Goal: Information Seeking & Learning: Learn about a topic

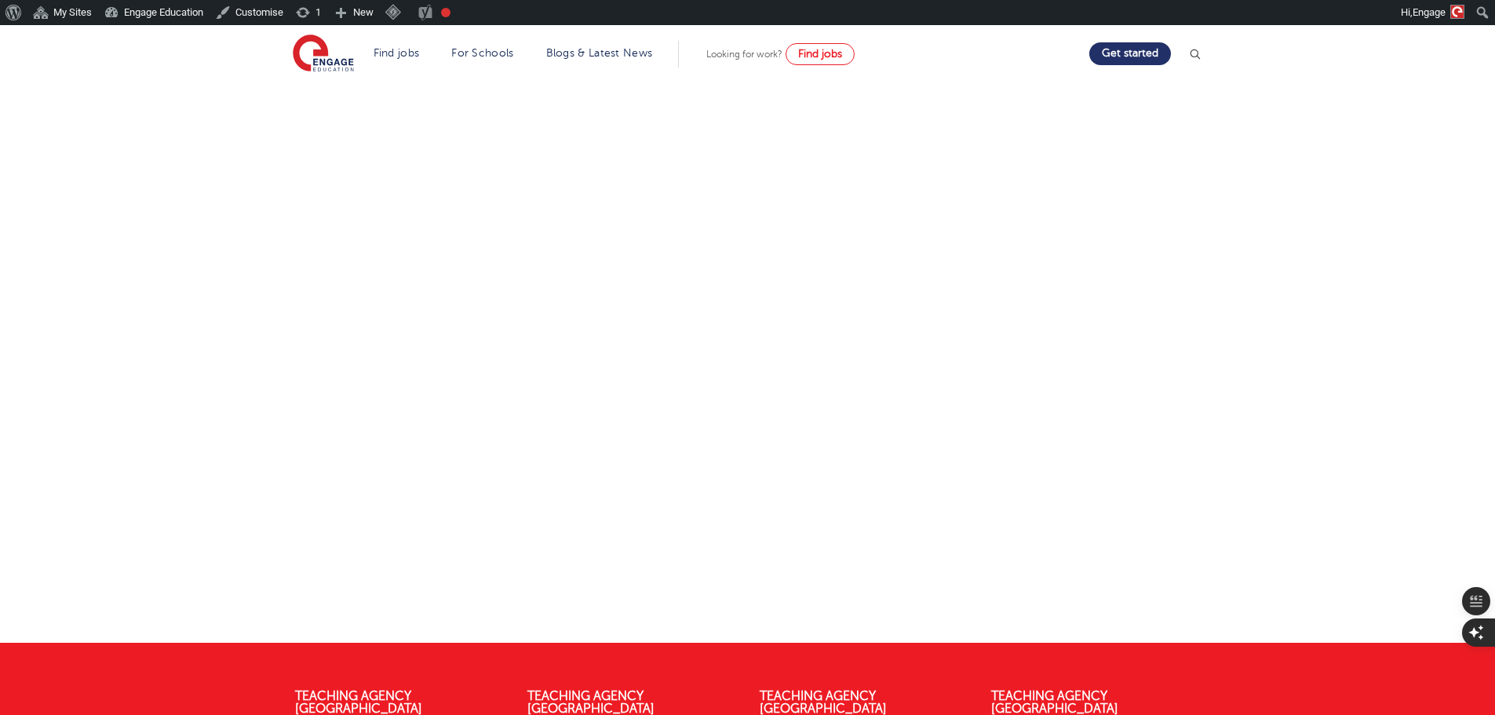
scroll to position [157, 0]
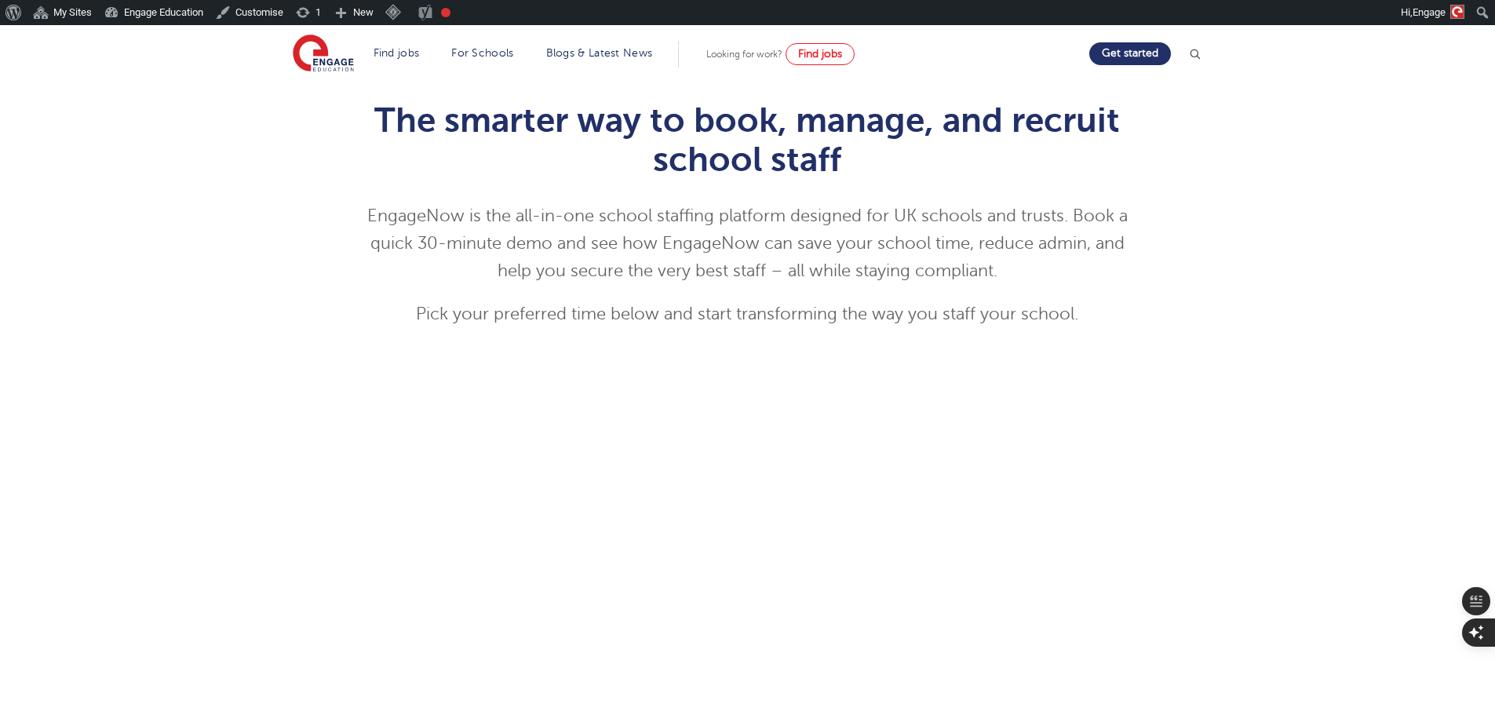
click at [1204, 253] on div "The smarter way to book, manage, and recruit school staff EngageNow is the all-…" at bounding box center [747, 517] width 952 height 880
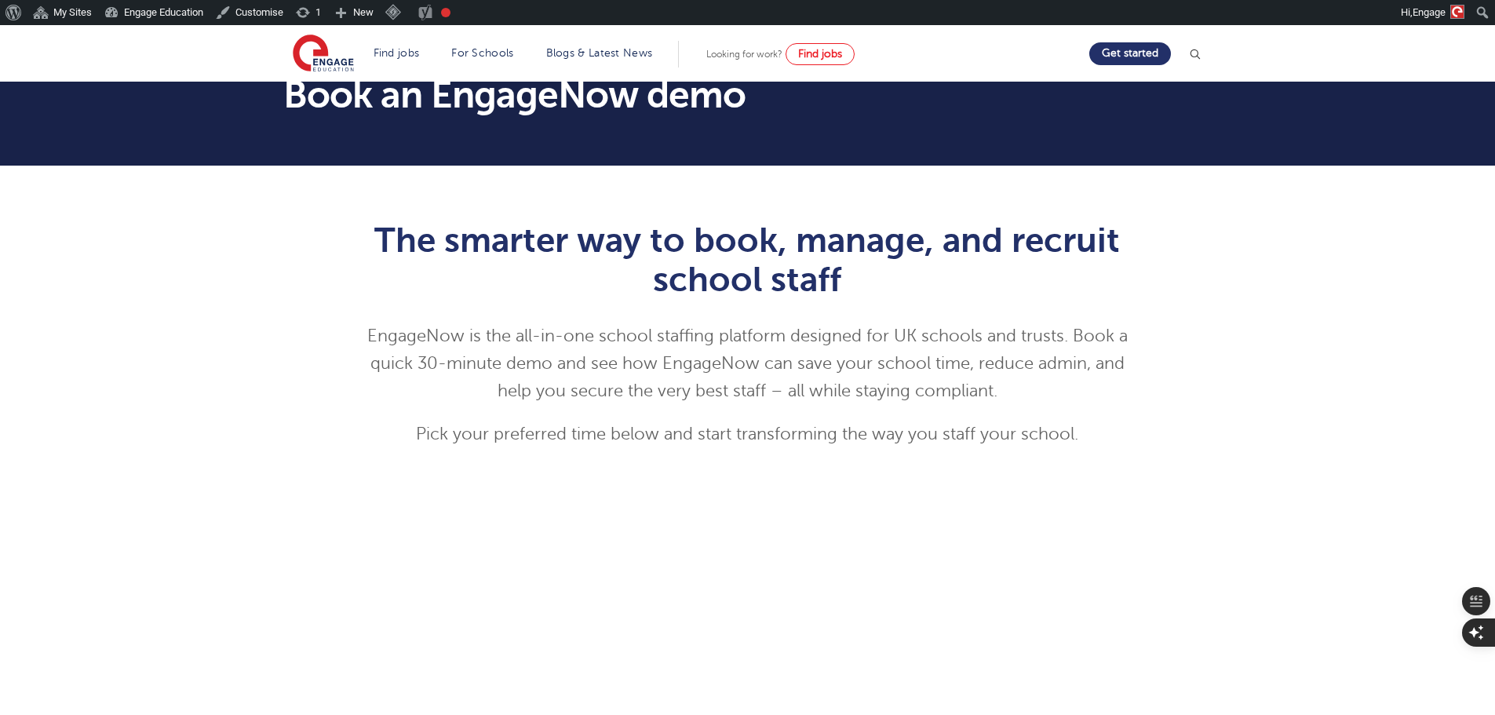
scroll to position [0, 0]
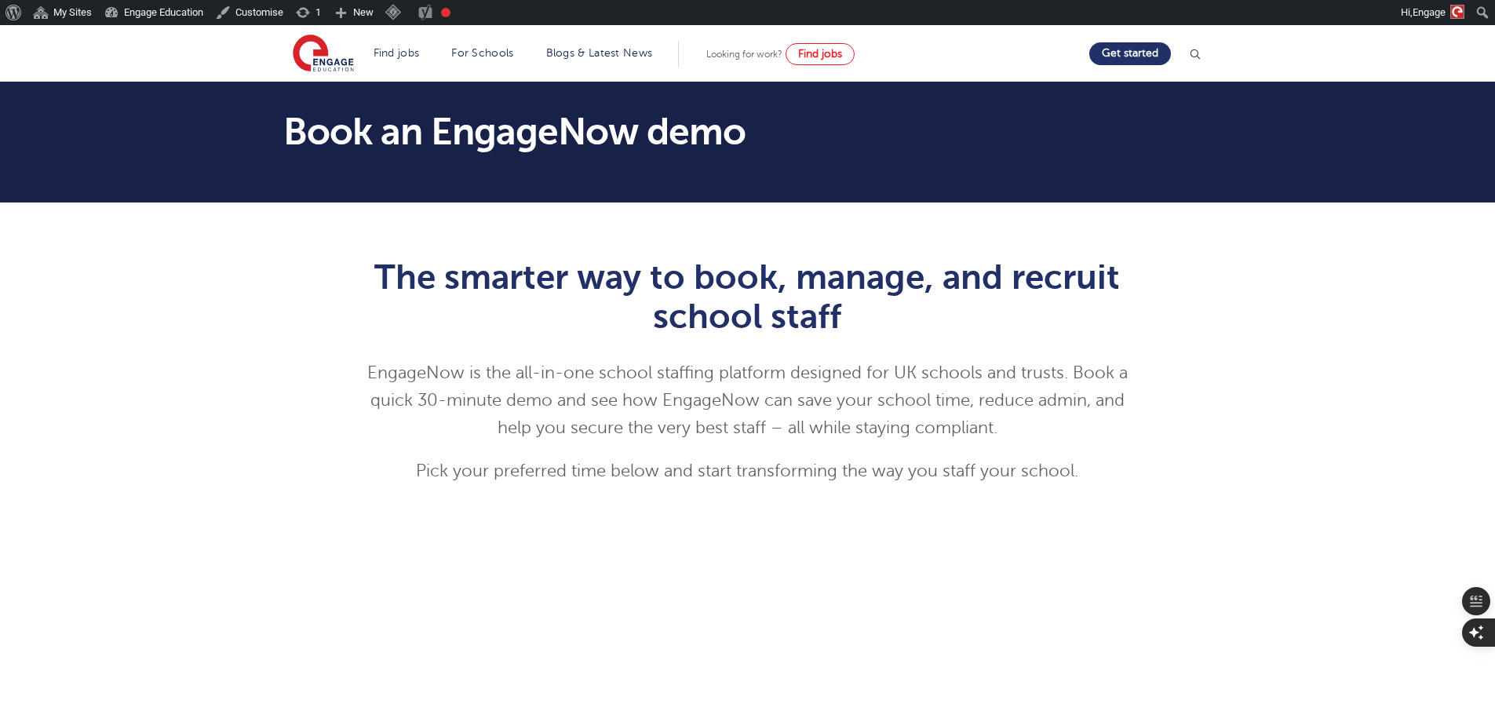
click at [1201, 525] on div "The smarter way to book, manage, and recruit school staff EngageNow is the all-…" at bounding box center [747, 674] width 952 height 880
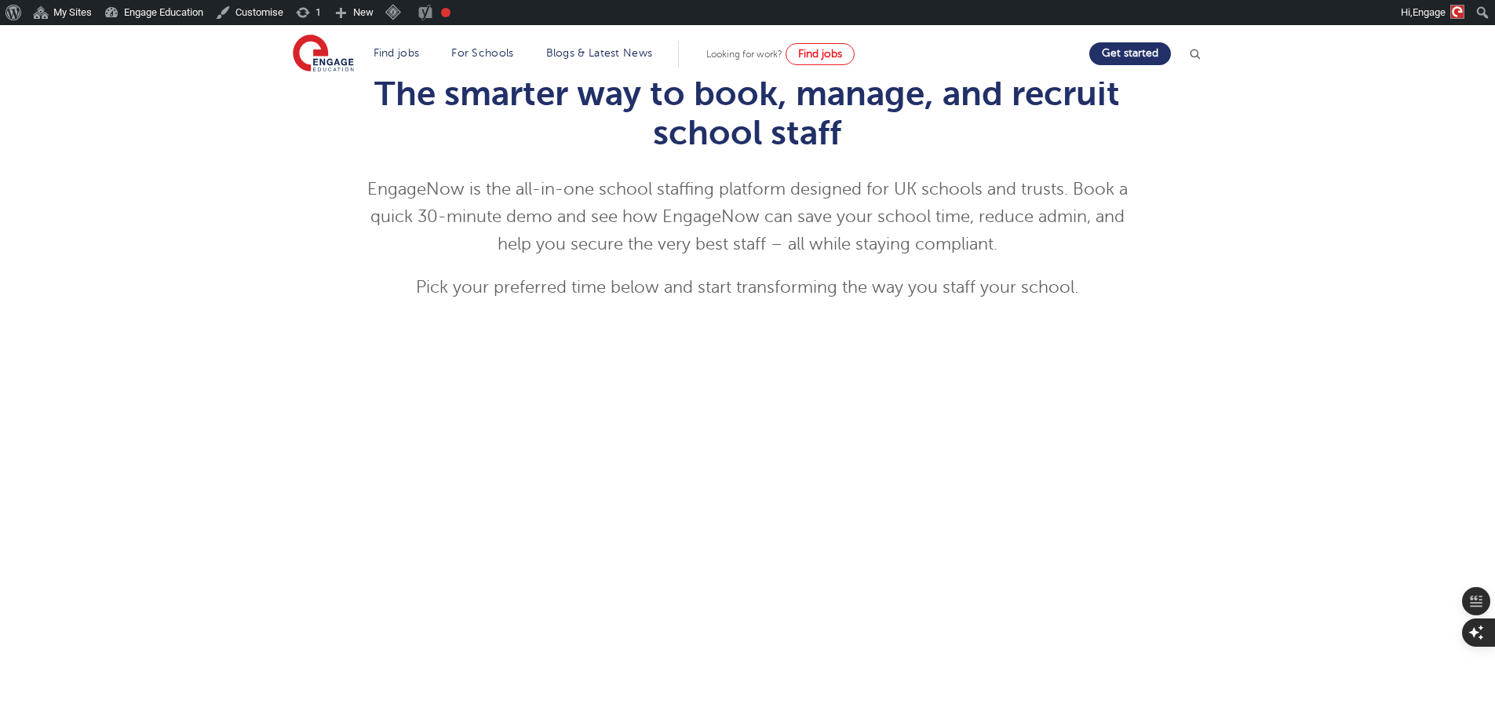
scroll to position [157, 0]
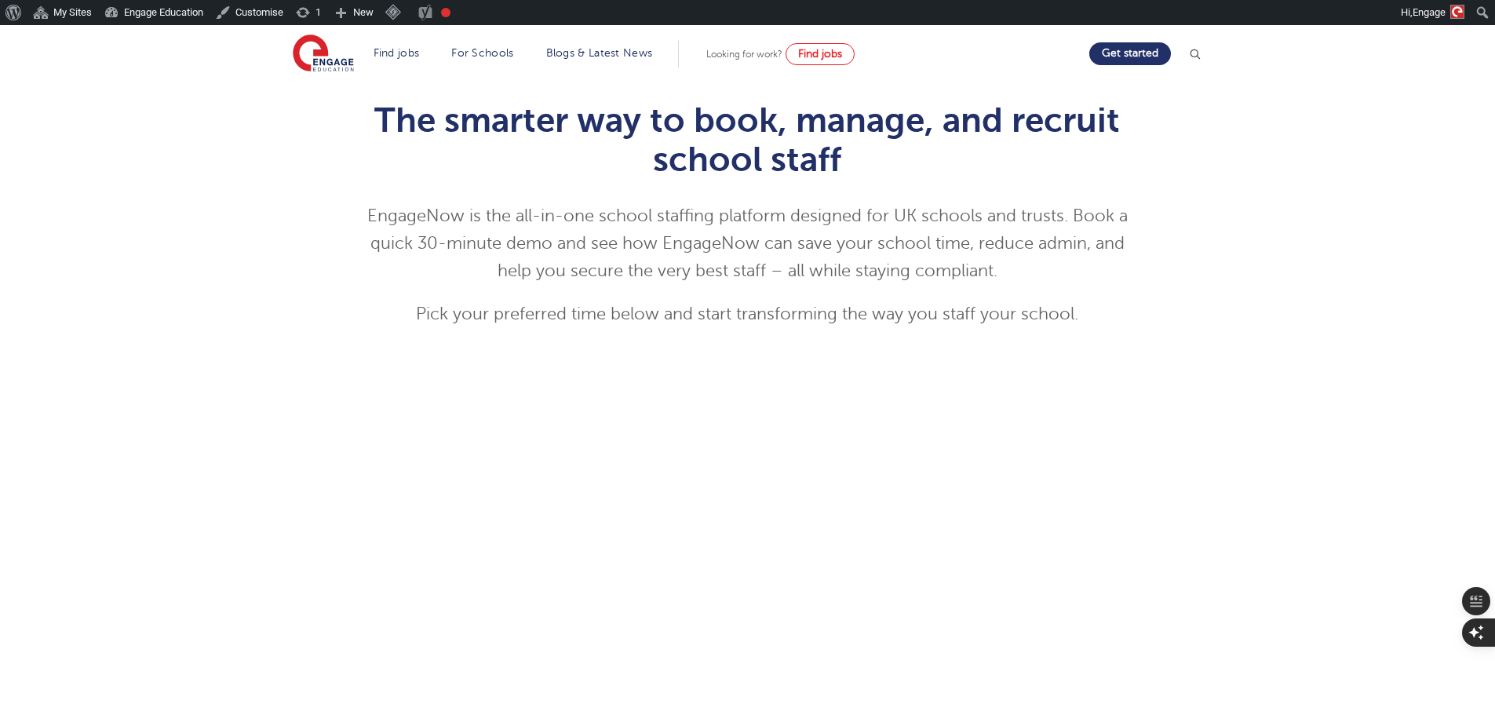
click at [57, 42] on header "Find jobs All vacancies We have one of the UK's largest database. and with hund…" at bounding box center [747, 53] width 1495 height 56
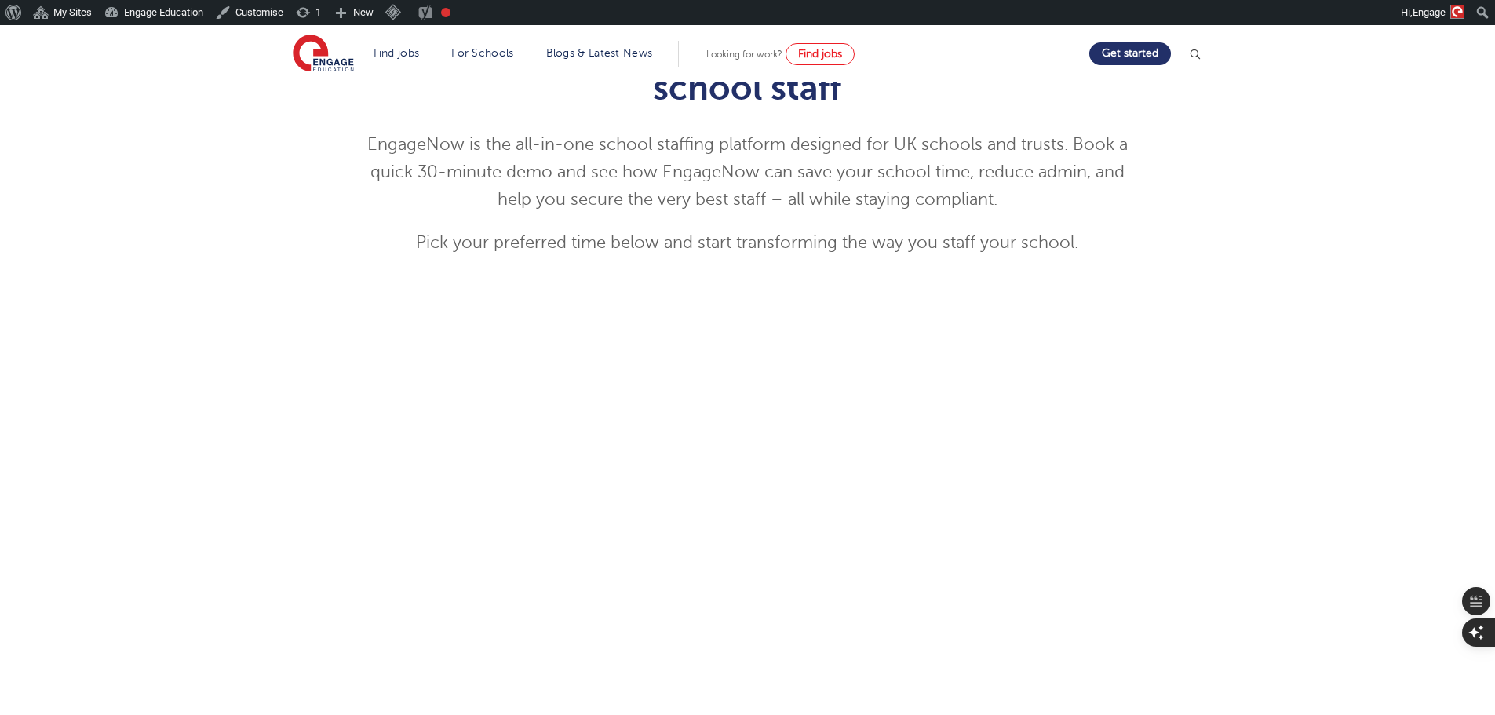
scroll to position [314, 0]
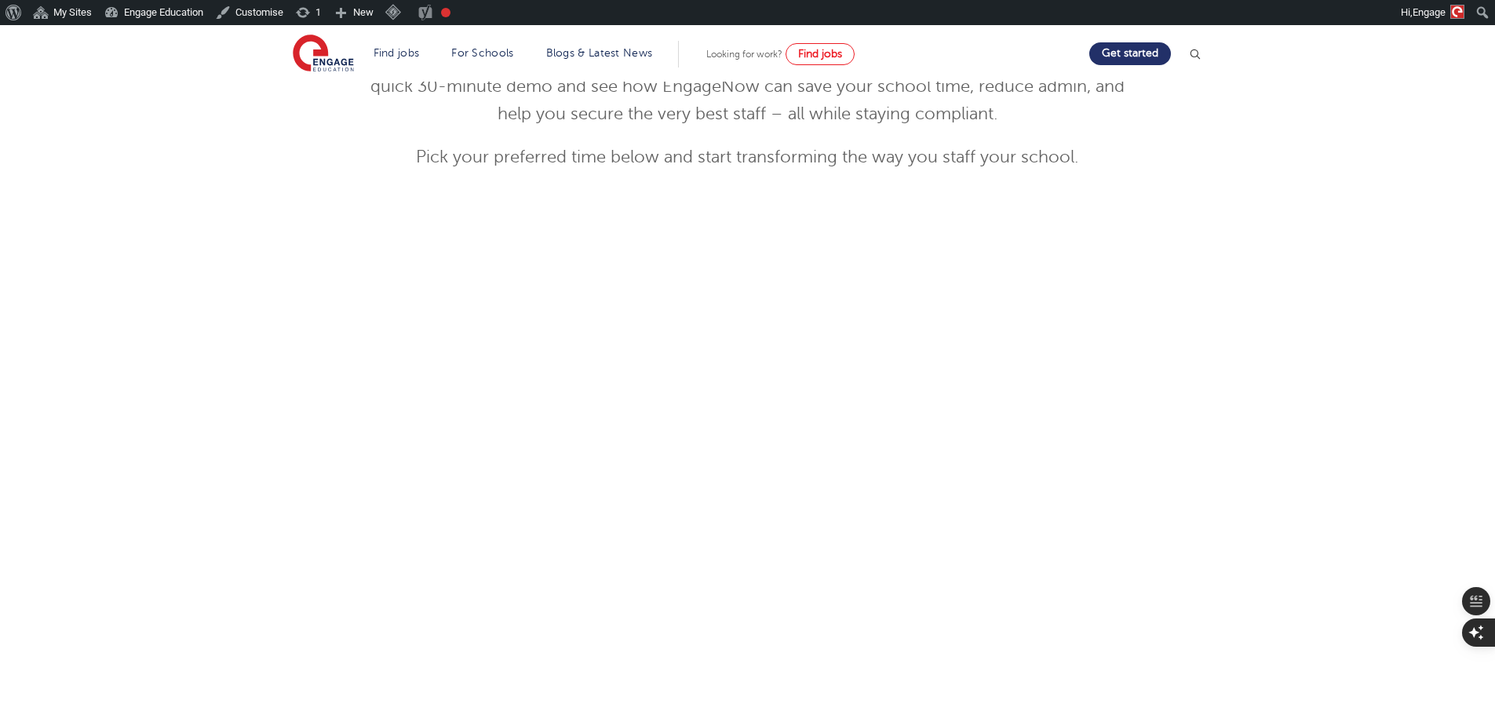
click at [1190, 442] on div "The smarter way to book, manage, and recruit school staff EngageNow is the all-…" at bounding box center [747, 320] width 952 height 801
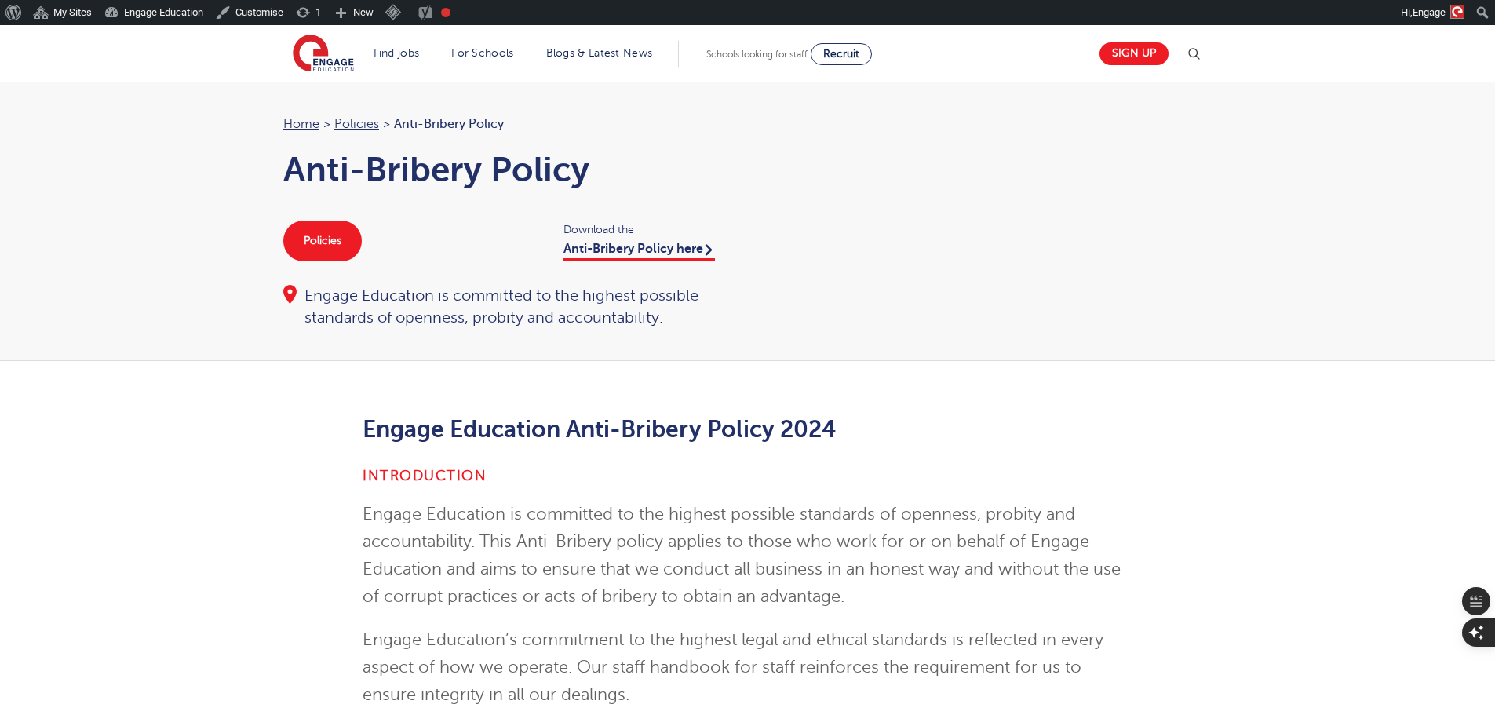
click at [1263, 346] on div "Home > Policies > Anti-Bribery Policy Anti-Bribery Policy Policies Download the…" at bounding box center [747, 221] width 1495 height 279
click at [350, 245] on link "Policies" at bounding box center [322, 240] width 78 height 41
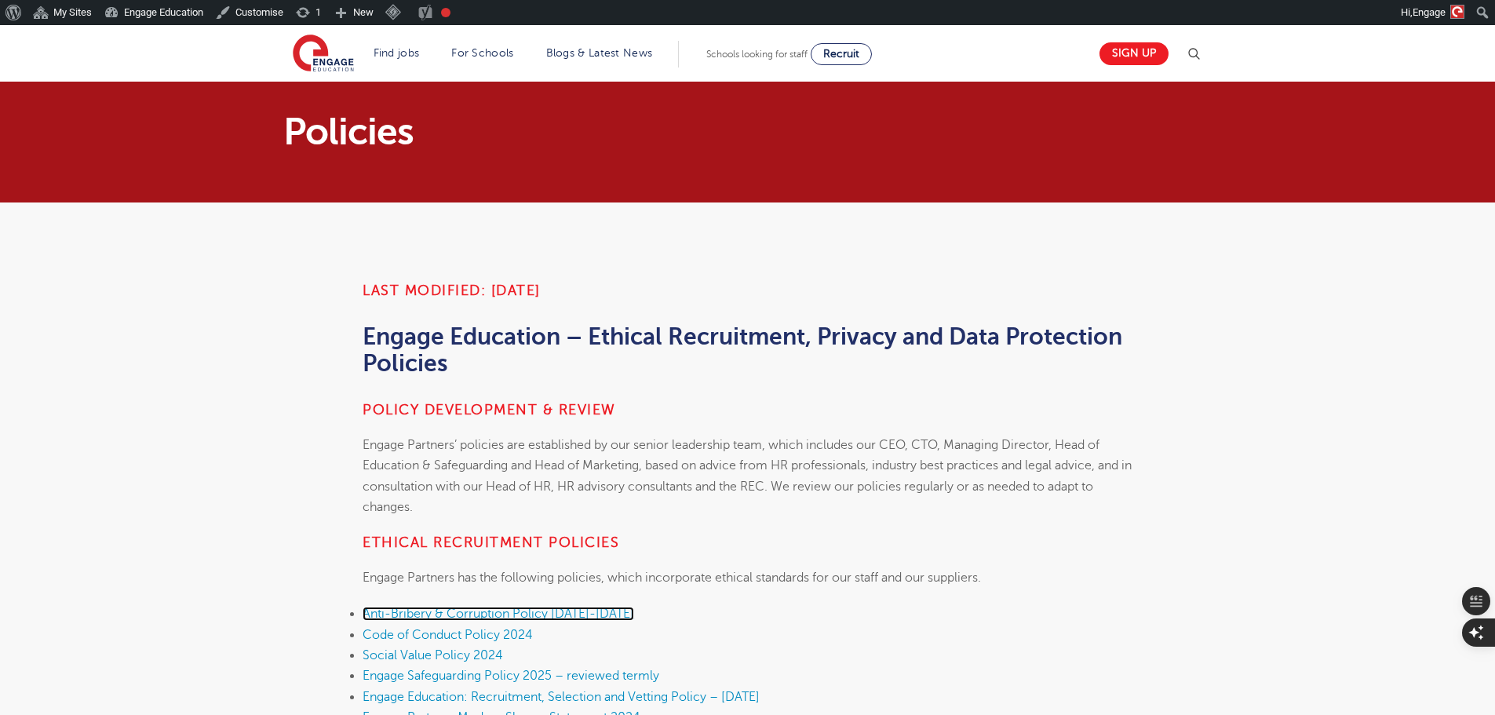
click at [476, 615] on span "Anti-Bribery & Corruption Policy 2025-2026" at bounding box center [498, 614] width 271 height 14
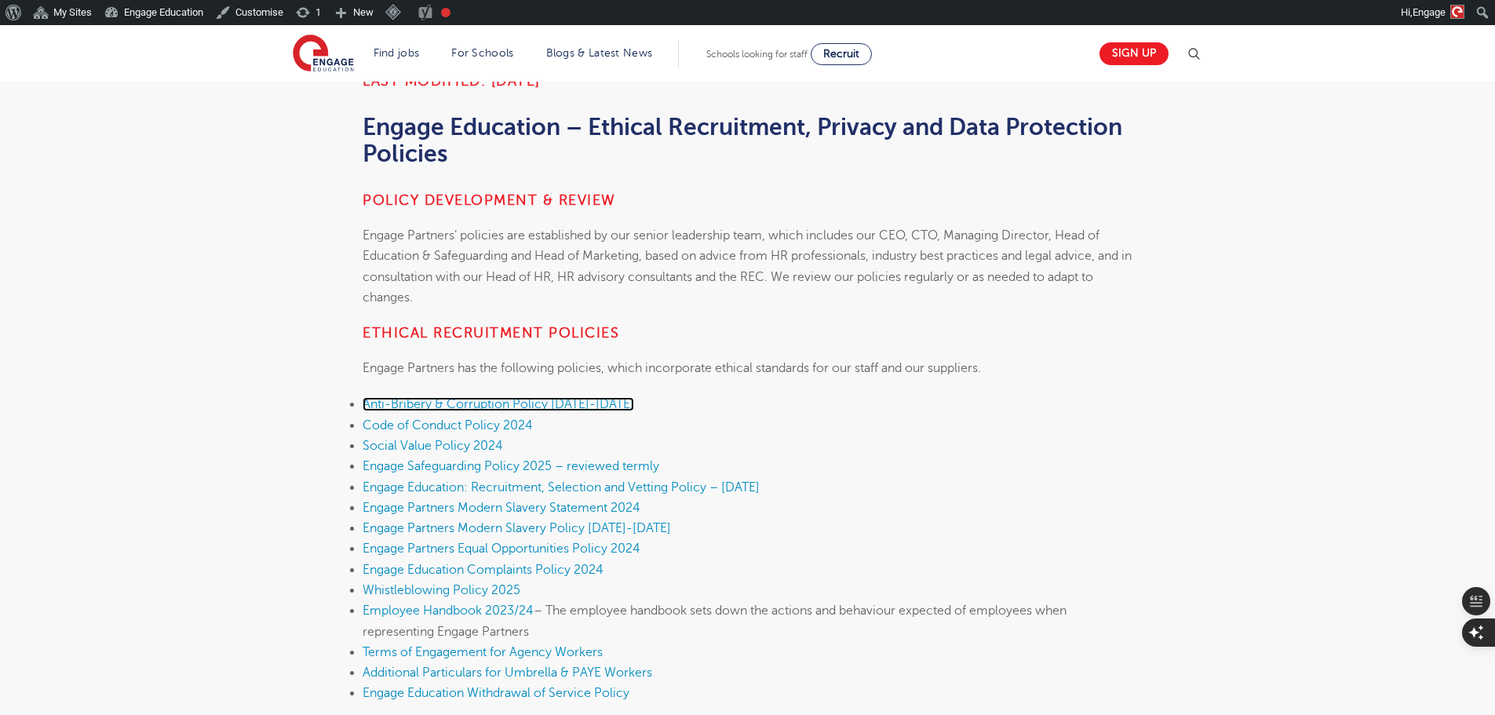
scroll to position [235, 0]
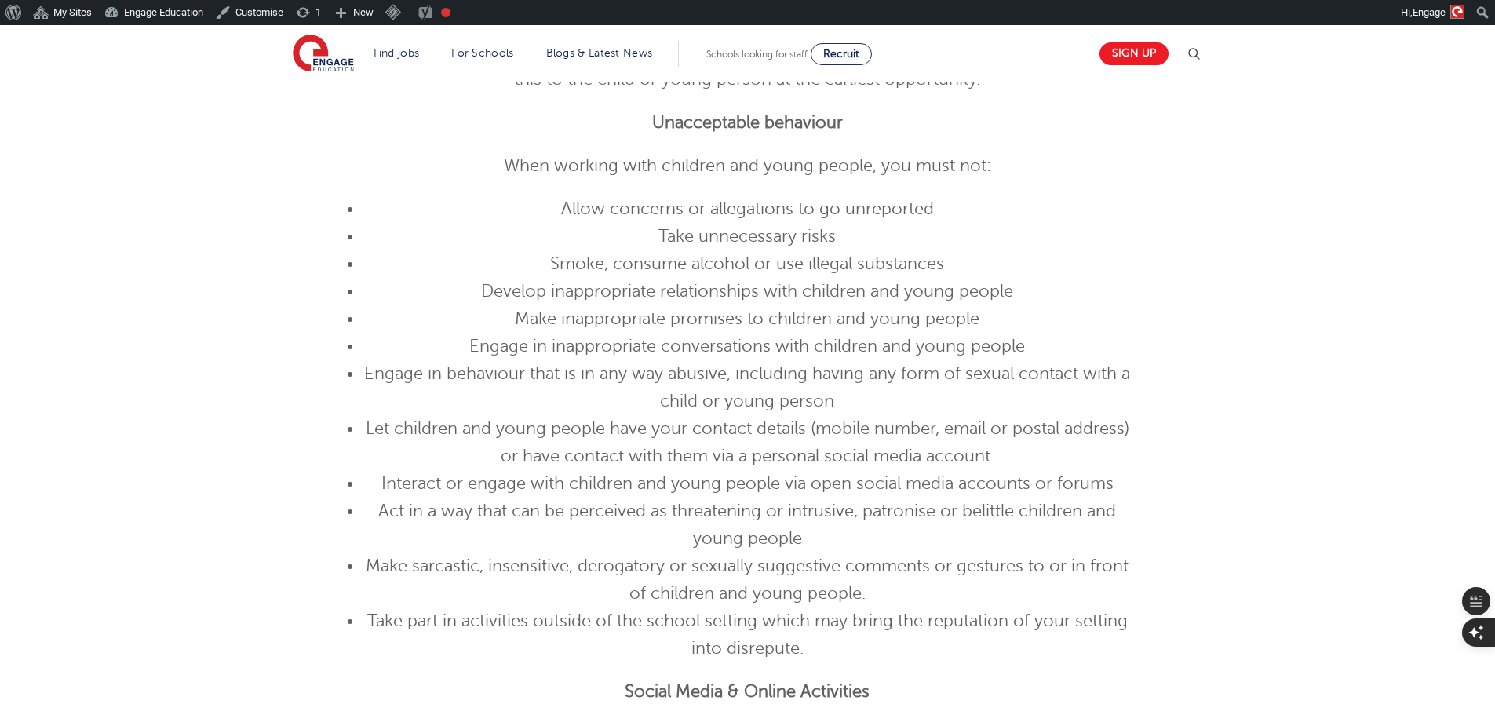
scroll to position [2511, 0]
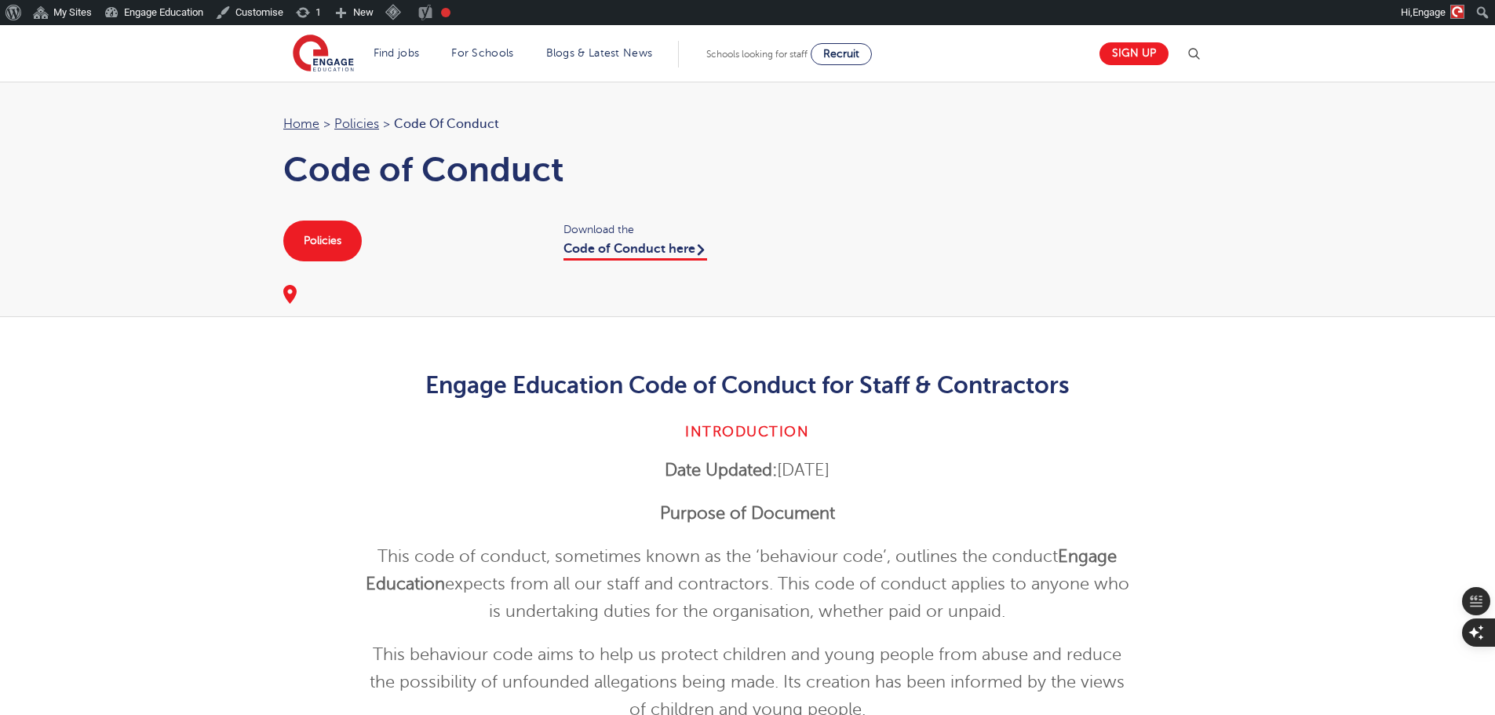
scroll to position [471, 0]
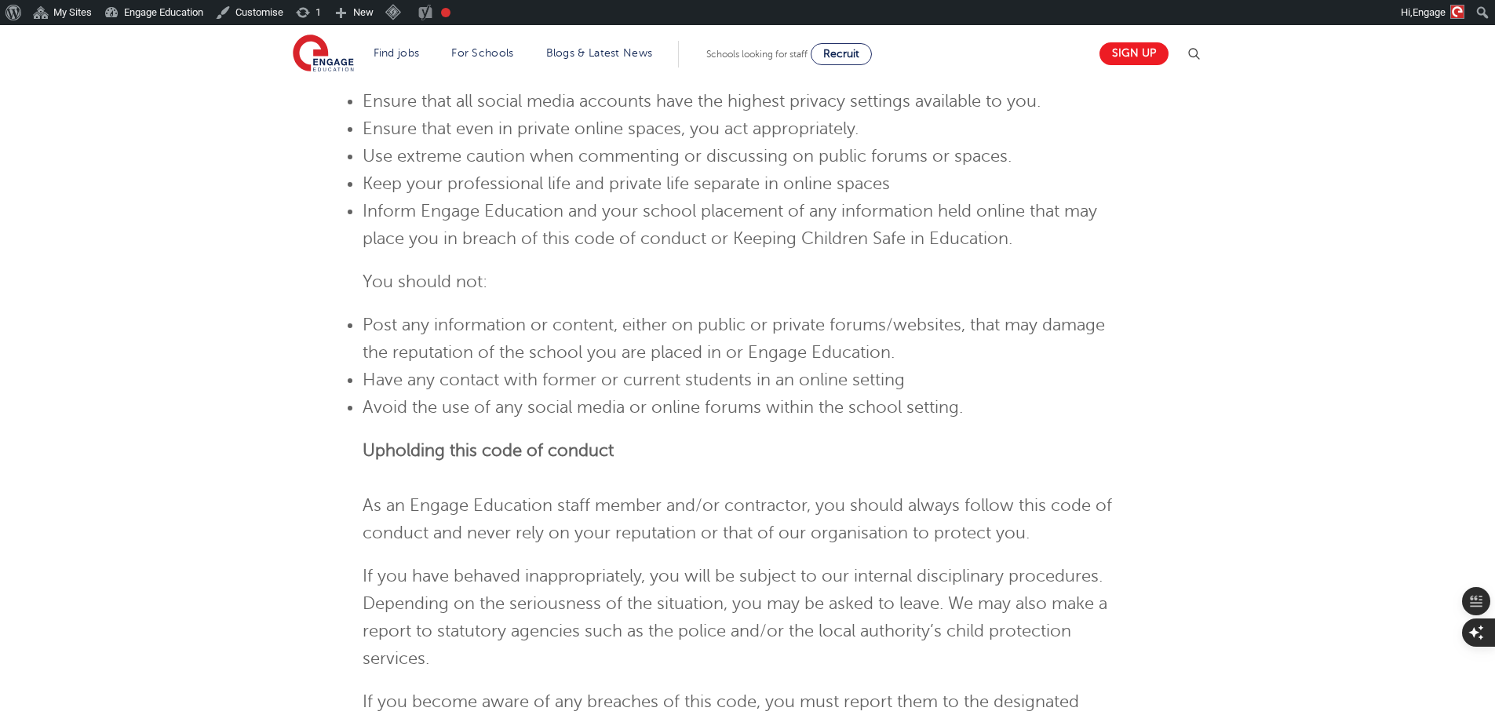
scroll to position [3060, 0]
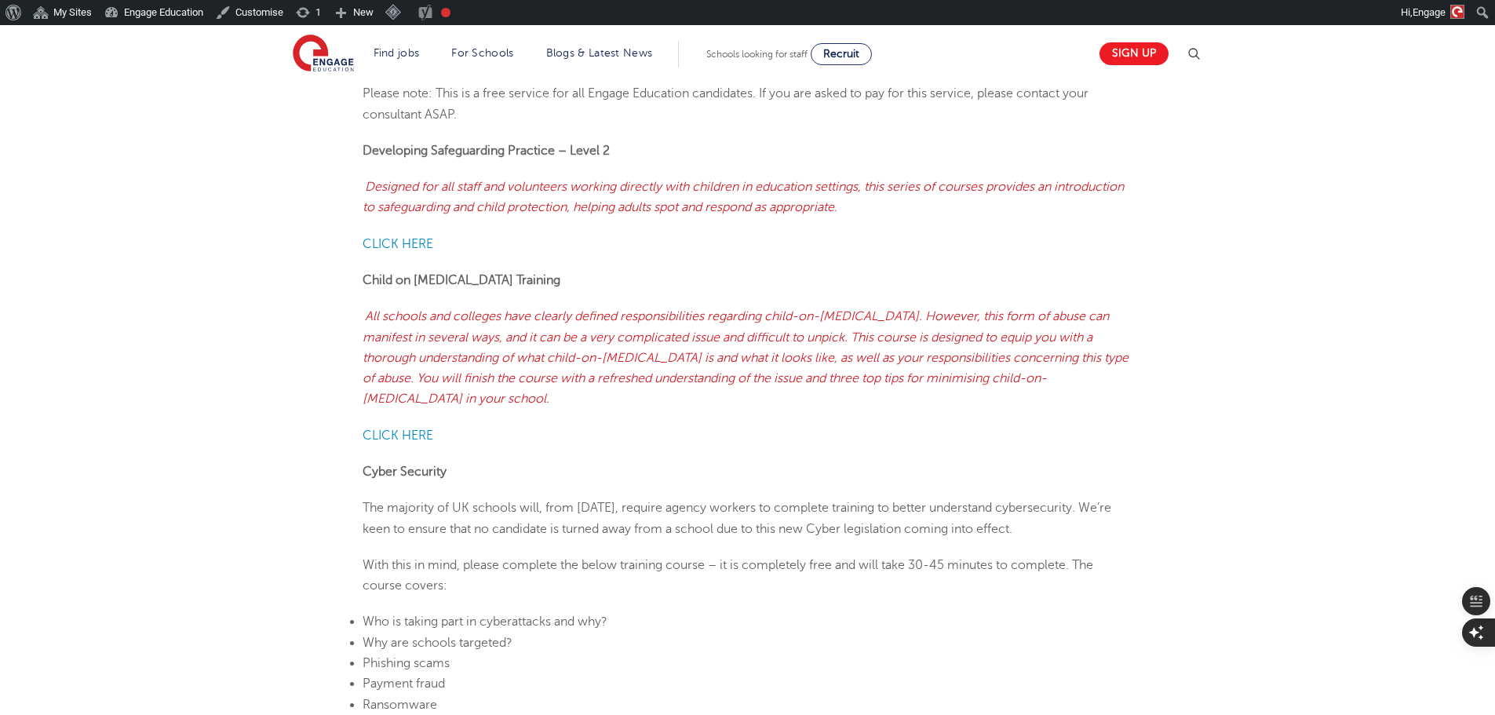
scroll to position [4237, 0]
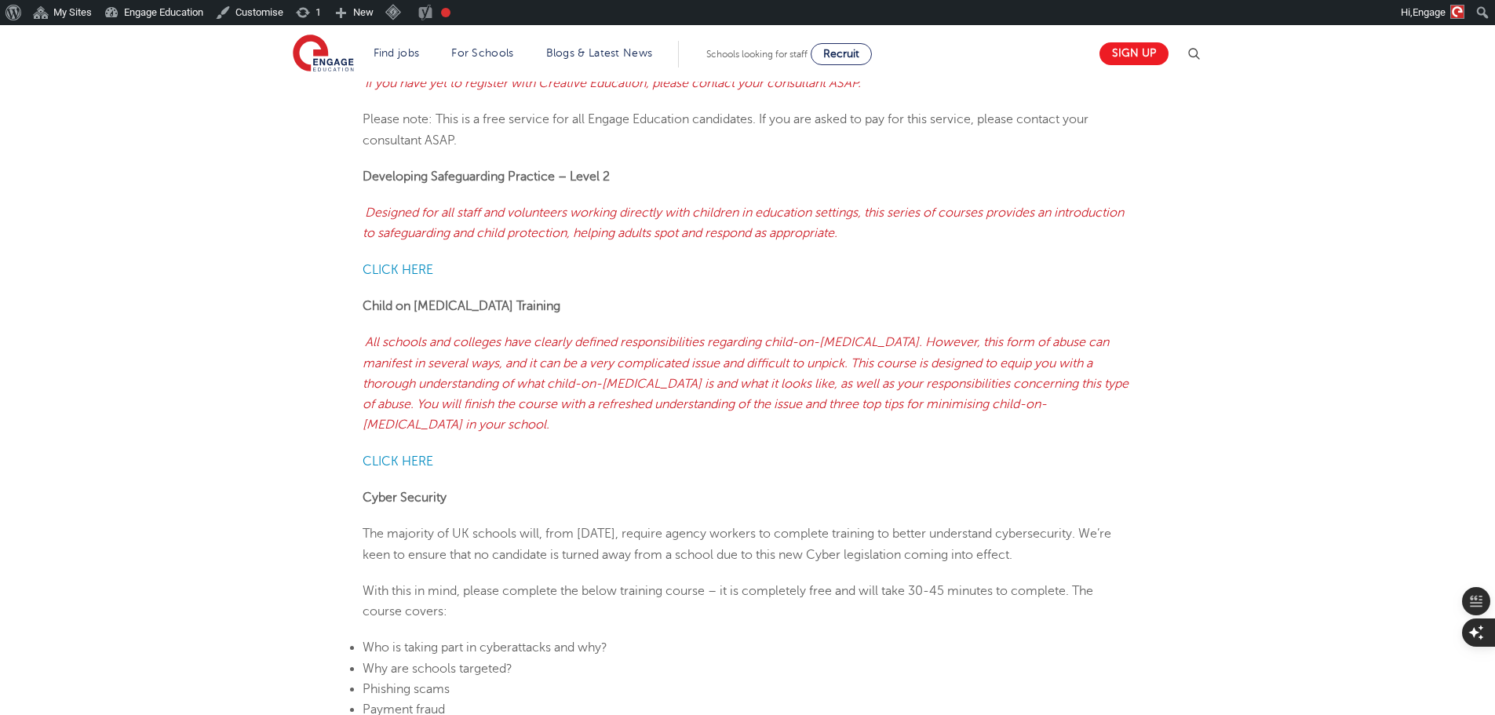
click at [714, 399] on span "All schools and colleges have clearly defined responsibilities regarding child-…" at bounding box center [746, 383] width 766 height 97
click at [772, 233] on span "Designed for all staff and volunteers working directly with children in educati…" at bounding box center [743, 223] width 761 height 35
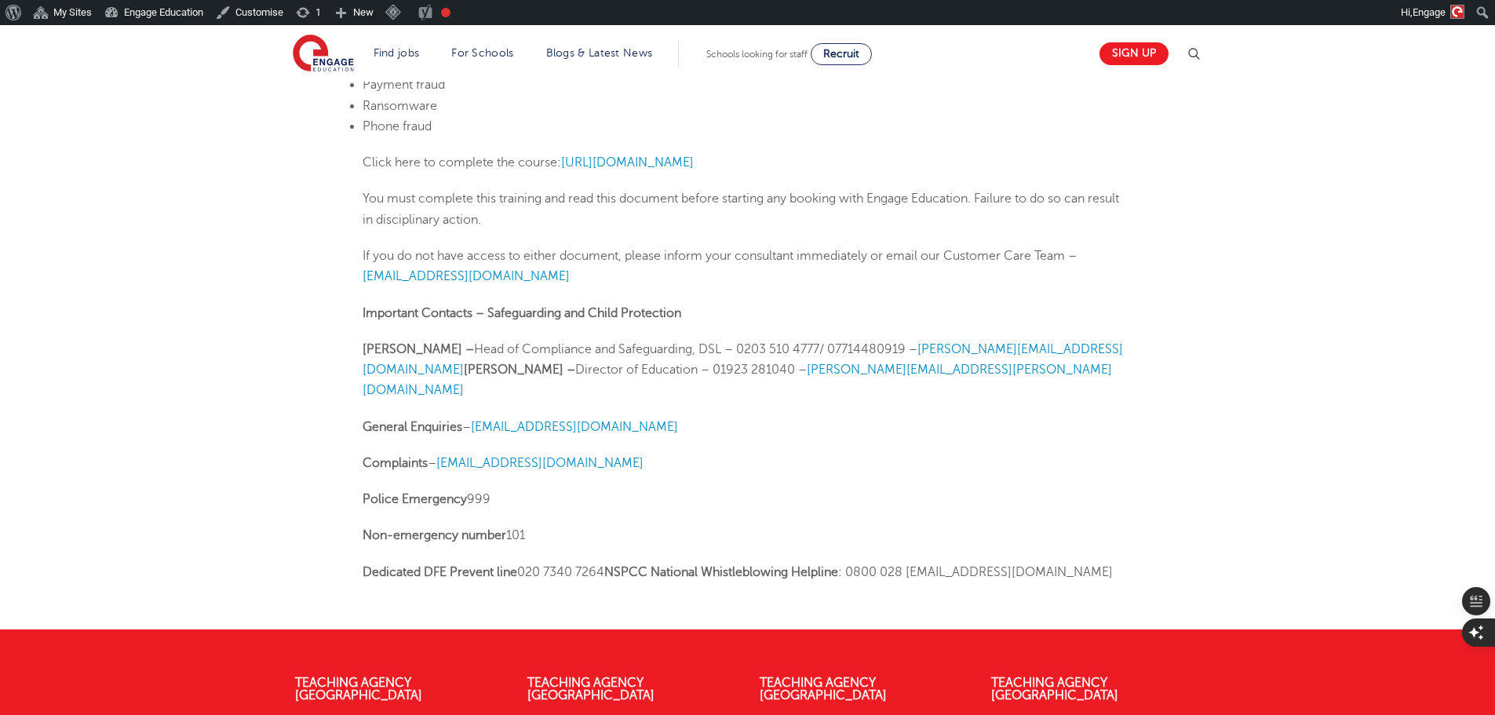
scroll to position [4708, 0]
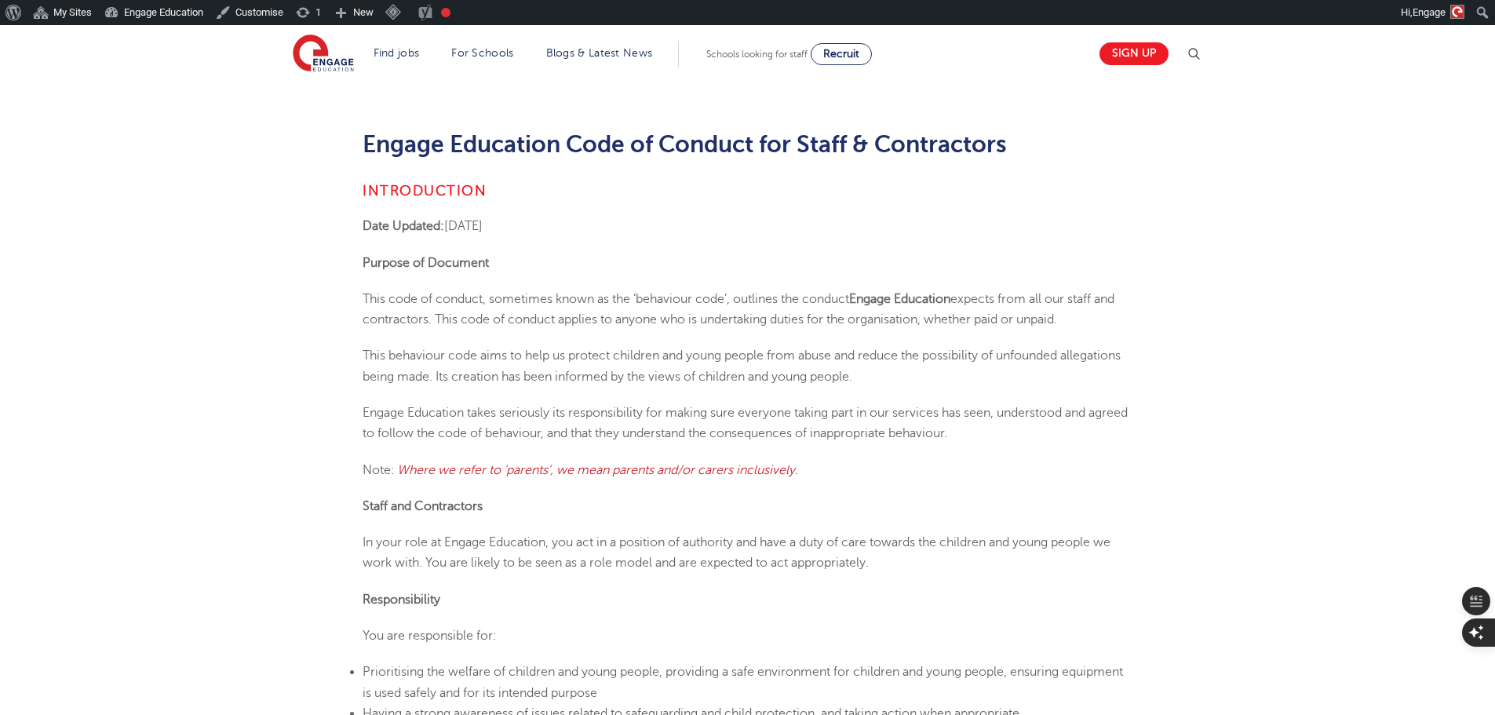
scroll to position [314, 0]
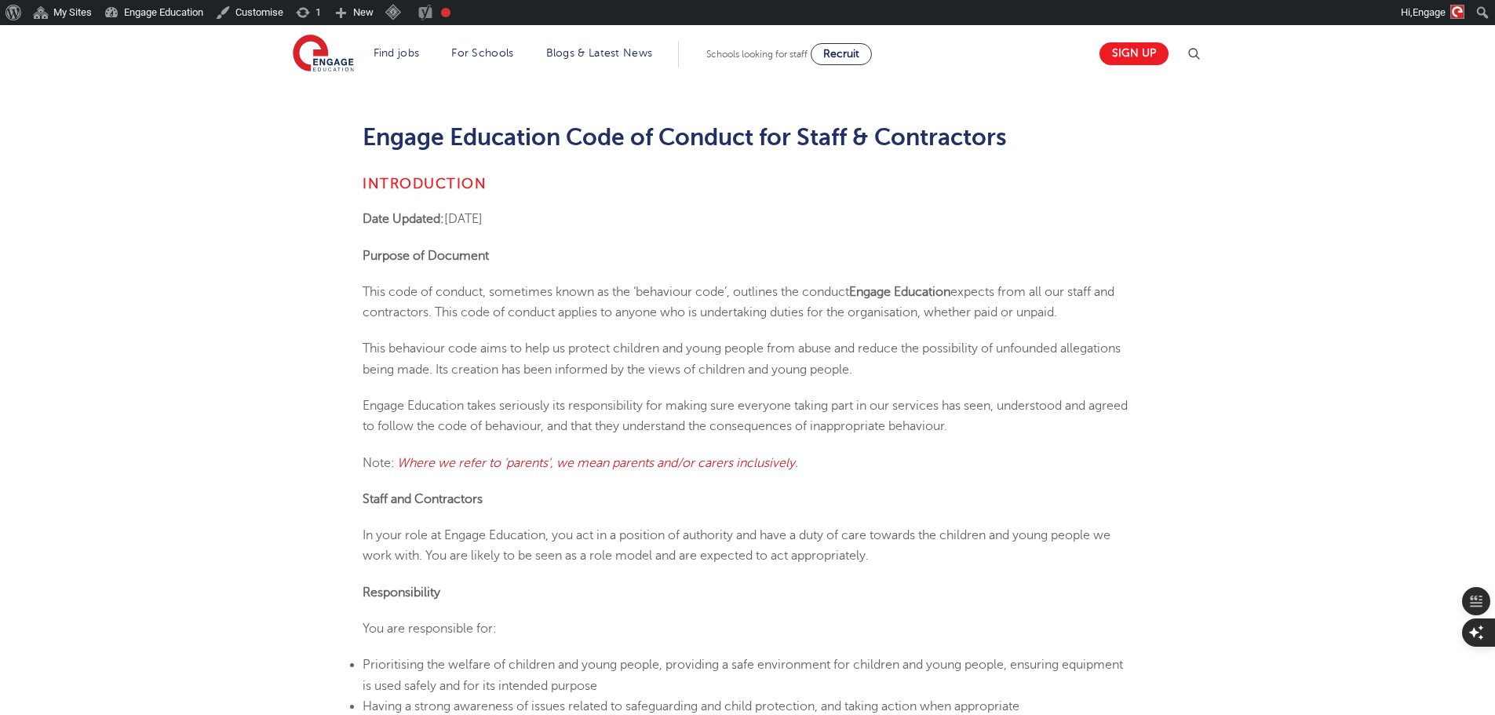
click at [583, 468] on span "Where we refer to ‘parents’, we mean parents and/or carers inclusively." at bounding box center [597, 463] width 401 height 14
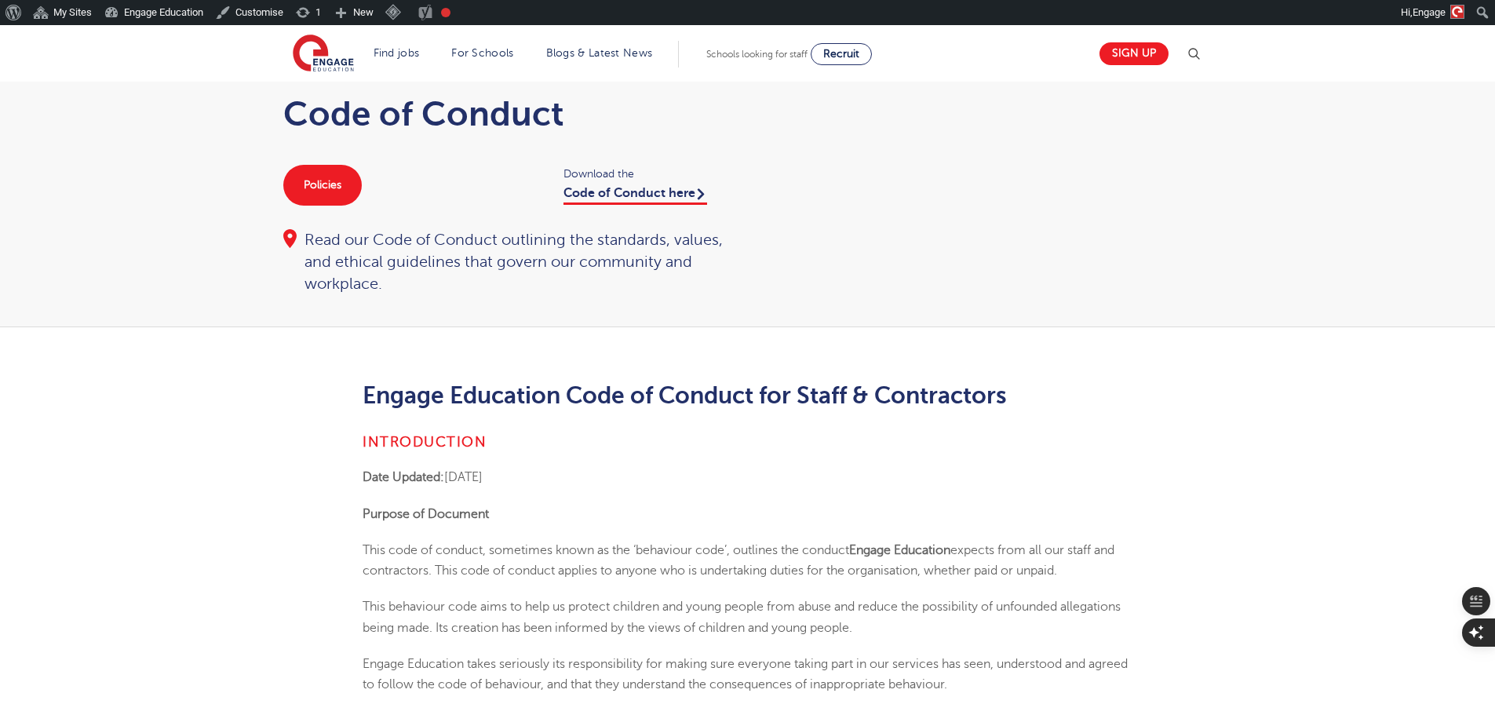
scroll to position [0, 0]
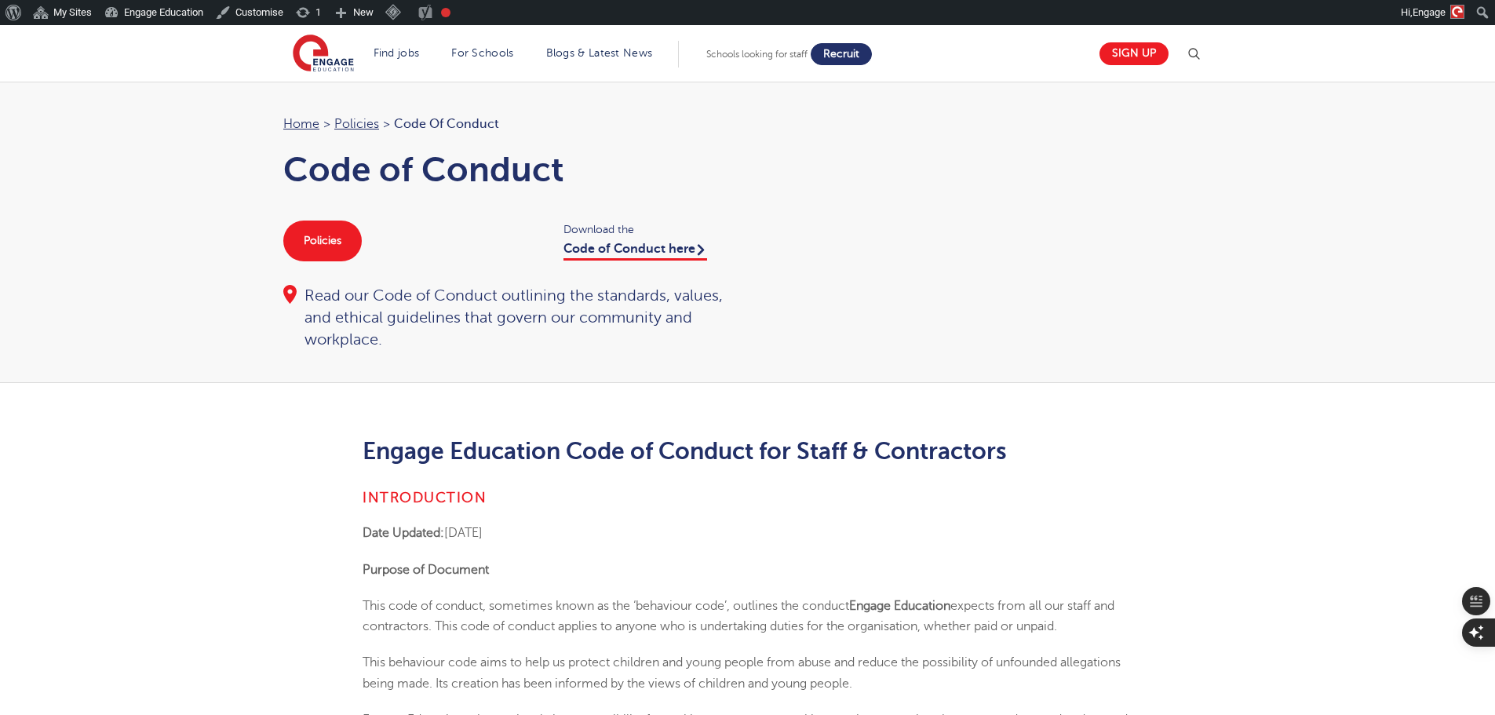
drag, startPoint x: 916, startPoint y: 494, endPoint x: 858, endPoint y: 51, distance: 446.4
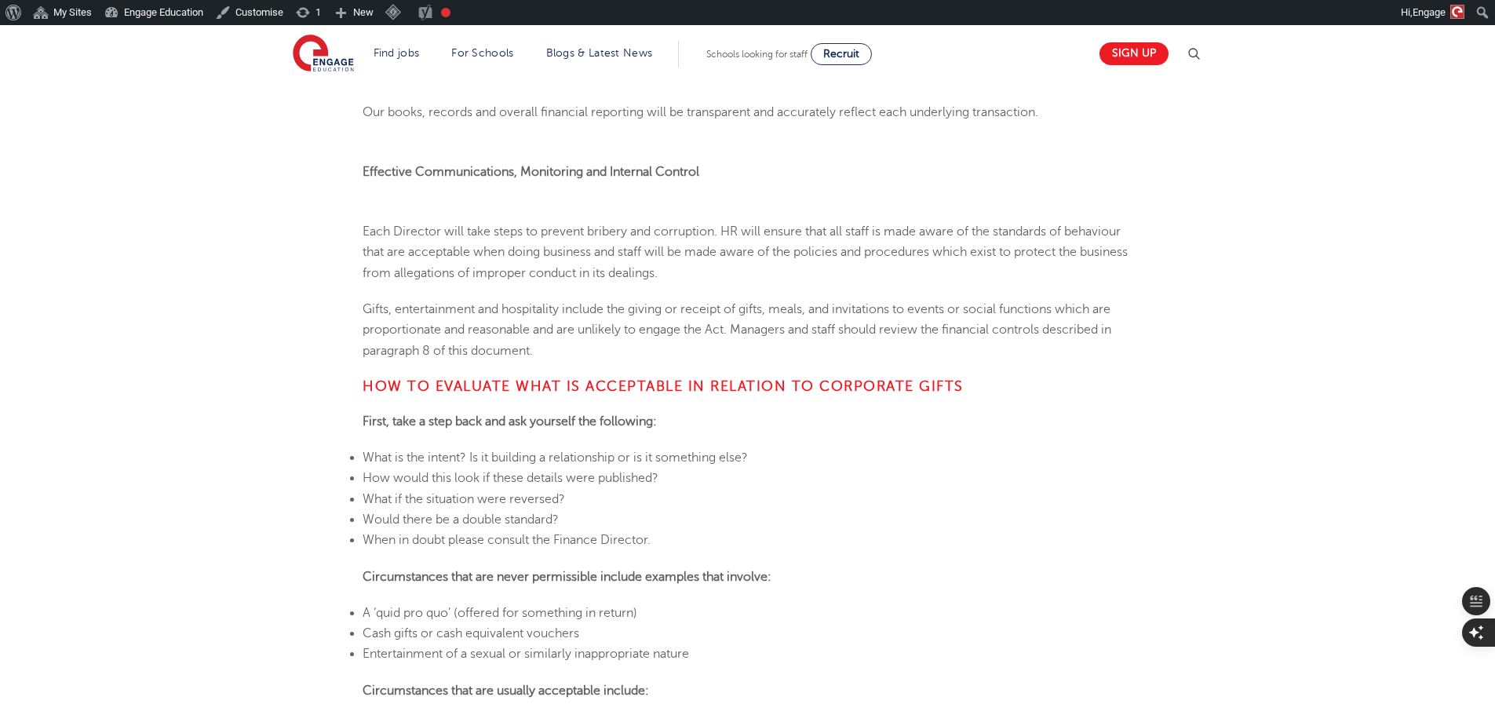
scroll to position [706, 0]
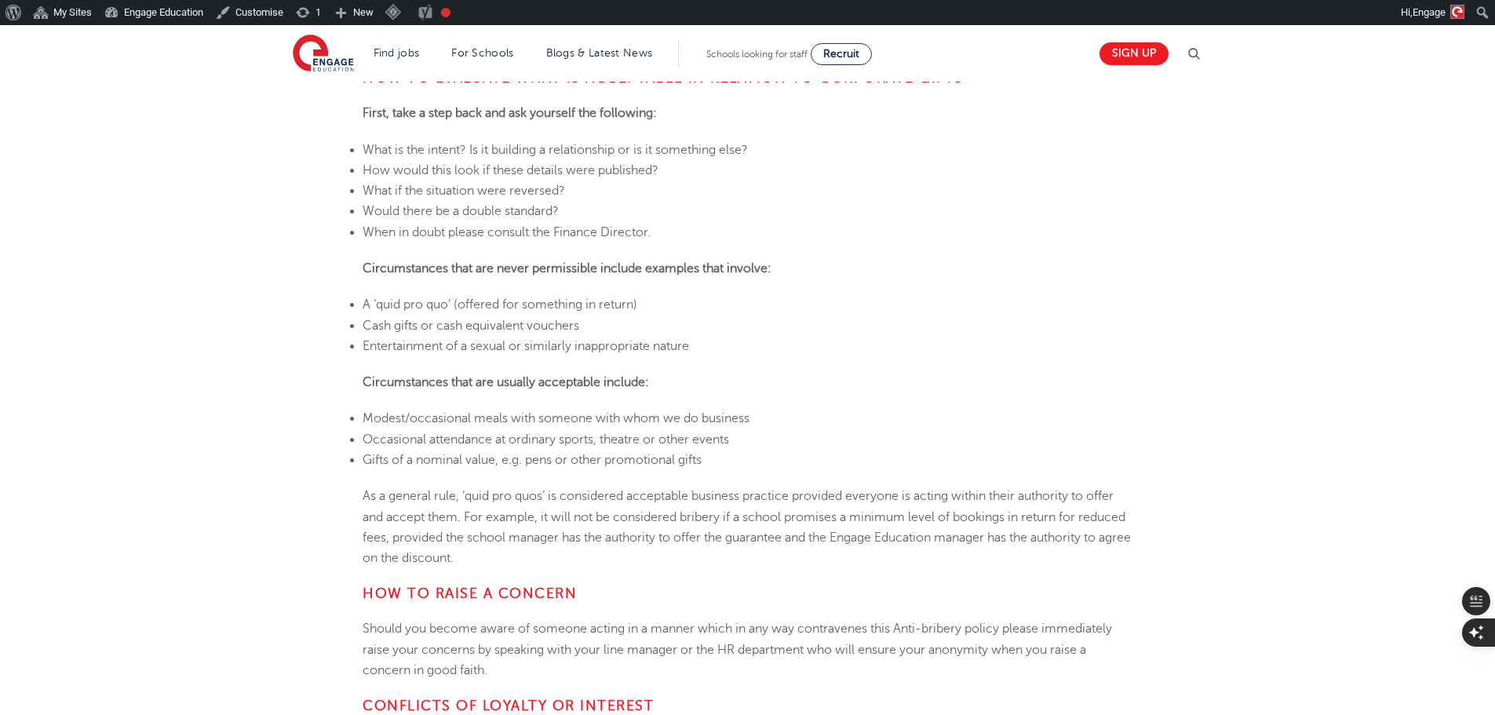
scroll to position [863, 0]
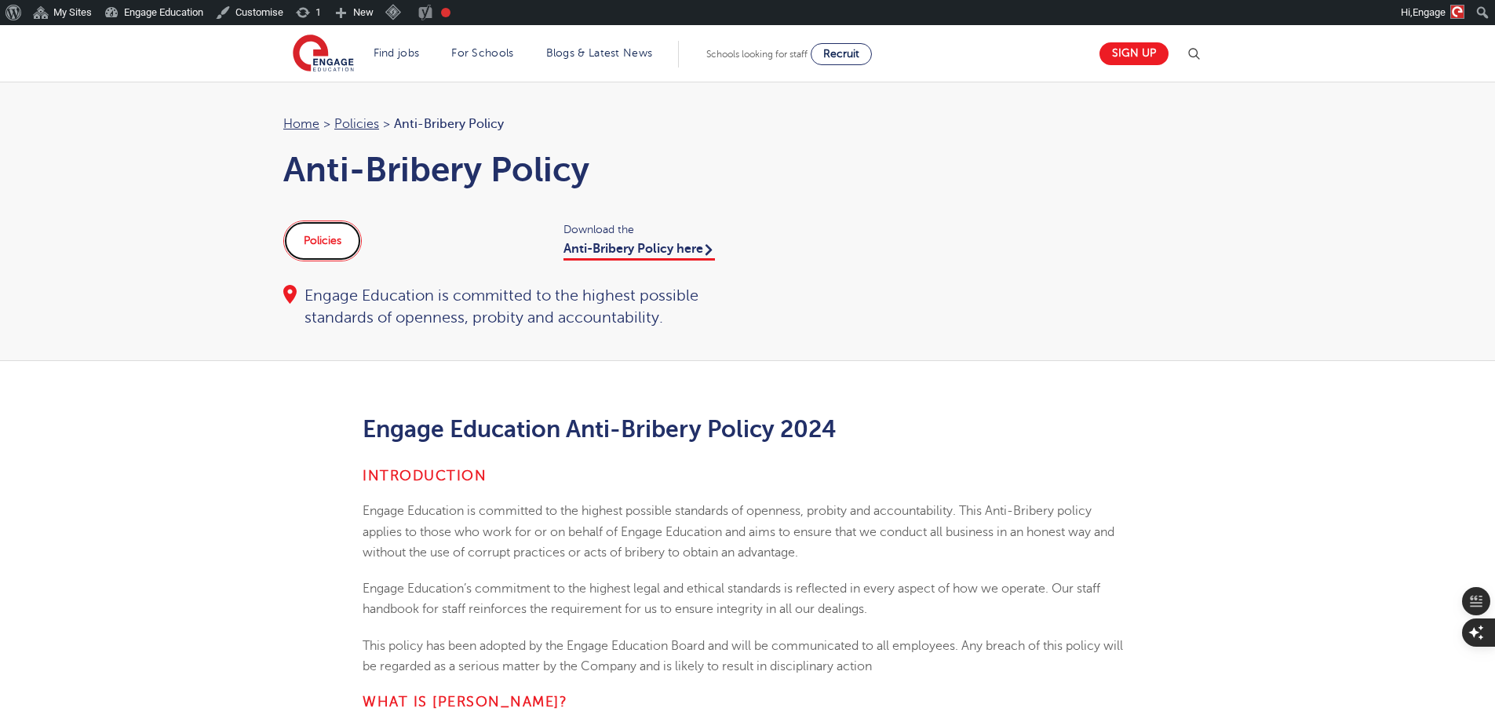
click at [330, 255] on link "Policies" at bounding box center [322, 240] width 78 height 41
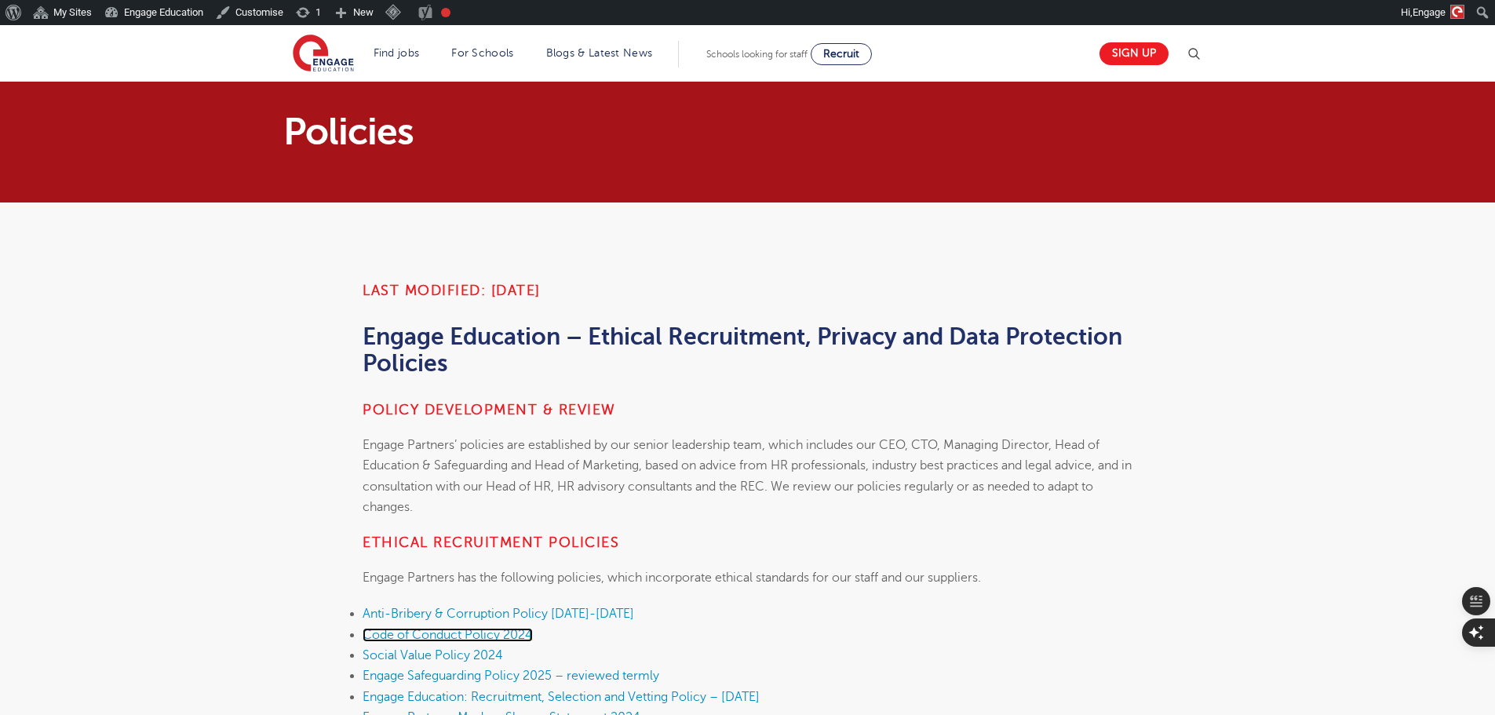
click at [496, 637] on link "Code of Conduct Policy 2024" at bounding box center [448, 635] width 170 height 14
click at [486, 639] on link "Code of Conduct Policy [DATE]-[DATE]" at bounding box center [475, 635] width 224 height 14
click at [508, 649] on link "Social Value Policy [DATE]-[DATE]" at bounding box center [460, 655] width 194 height 14
